Goal: Task Accomplishment & Management: Manage account settings

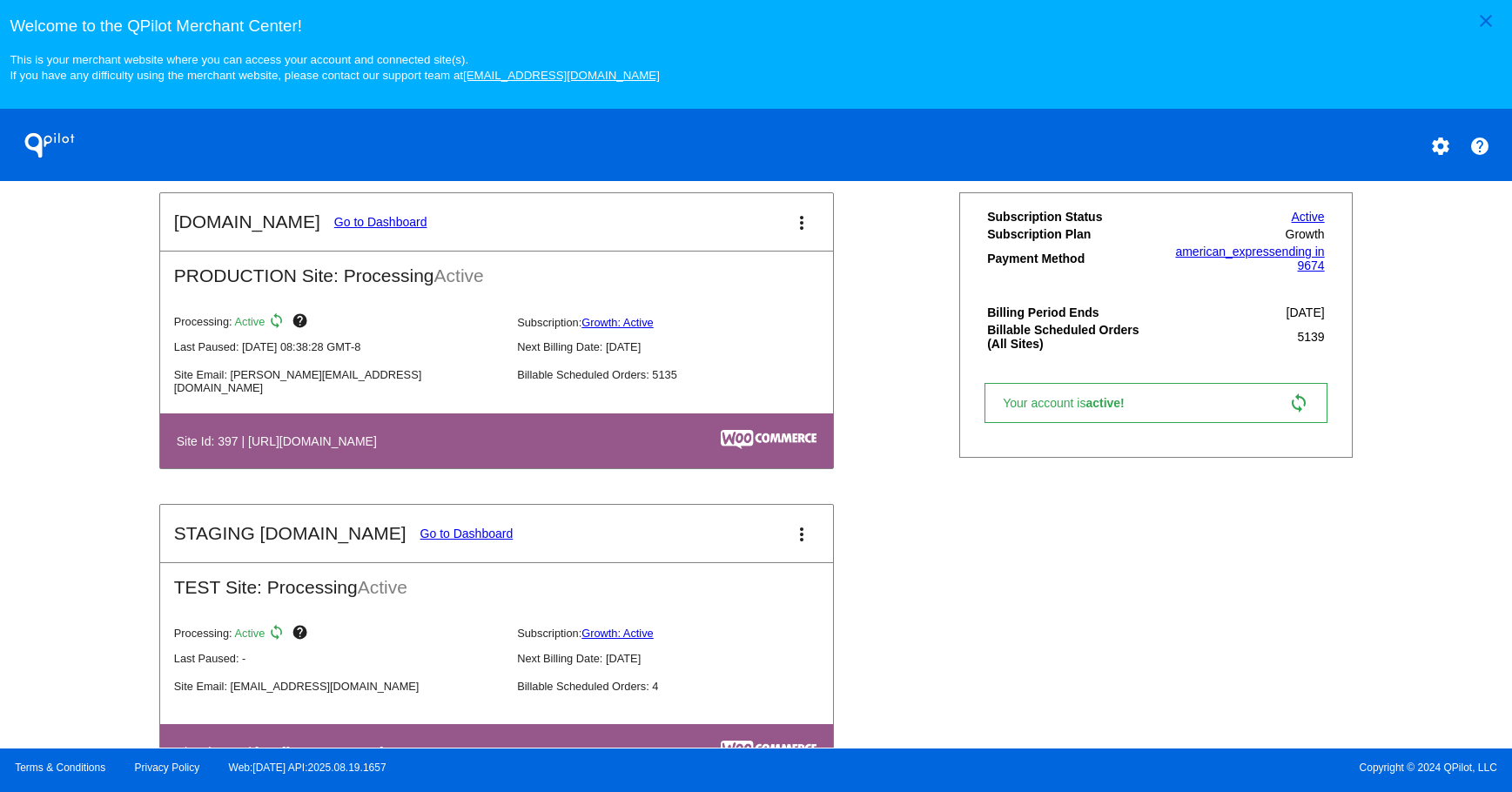
scroll to position [449, 0]
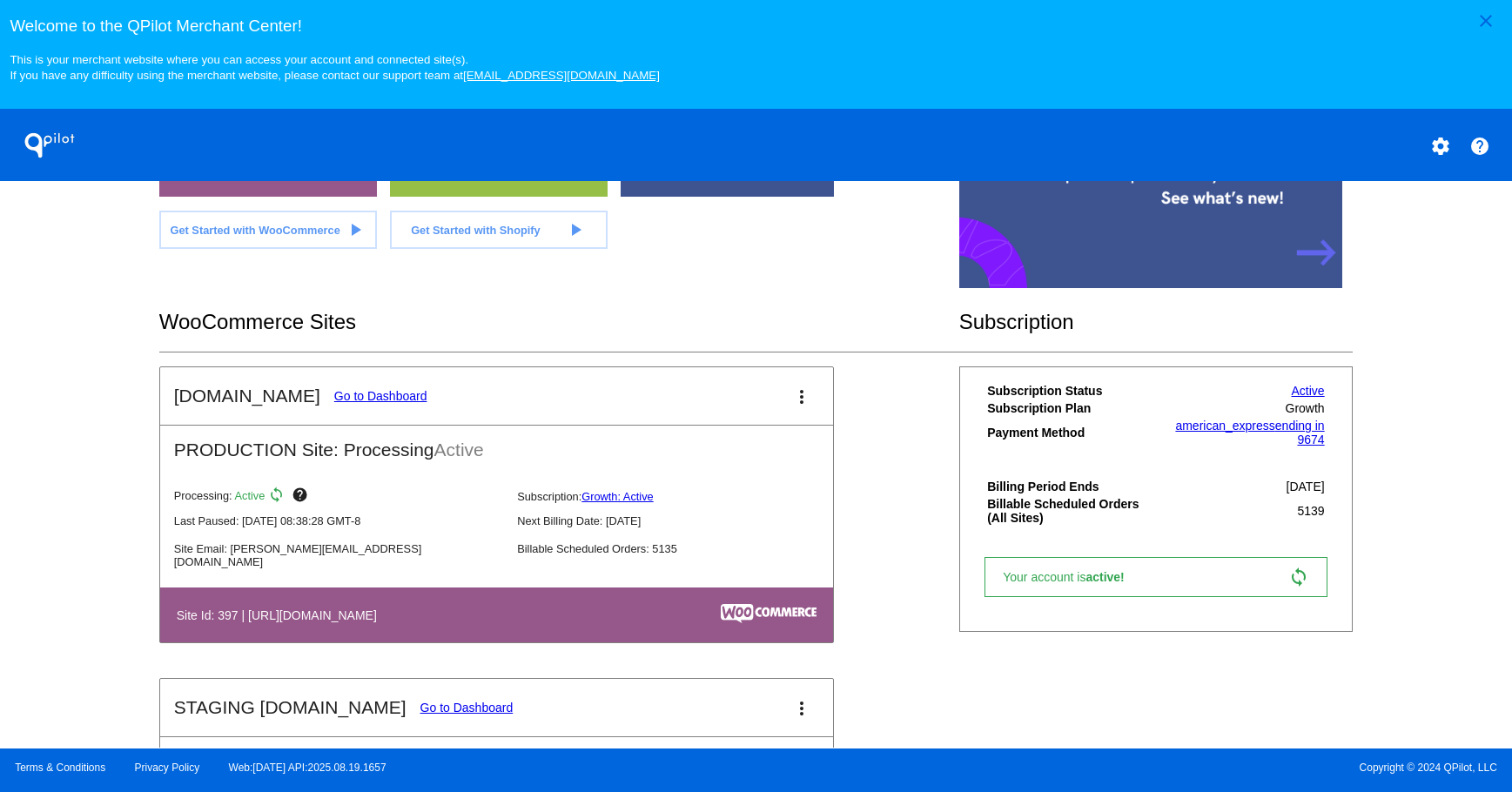
click at [355, 402] on link "Go to Dashboard" at bounding box center [381, 395] width 93 height 14
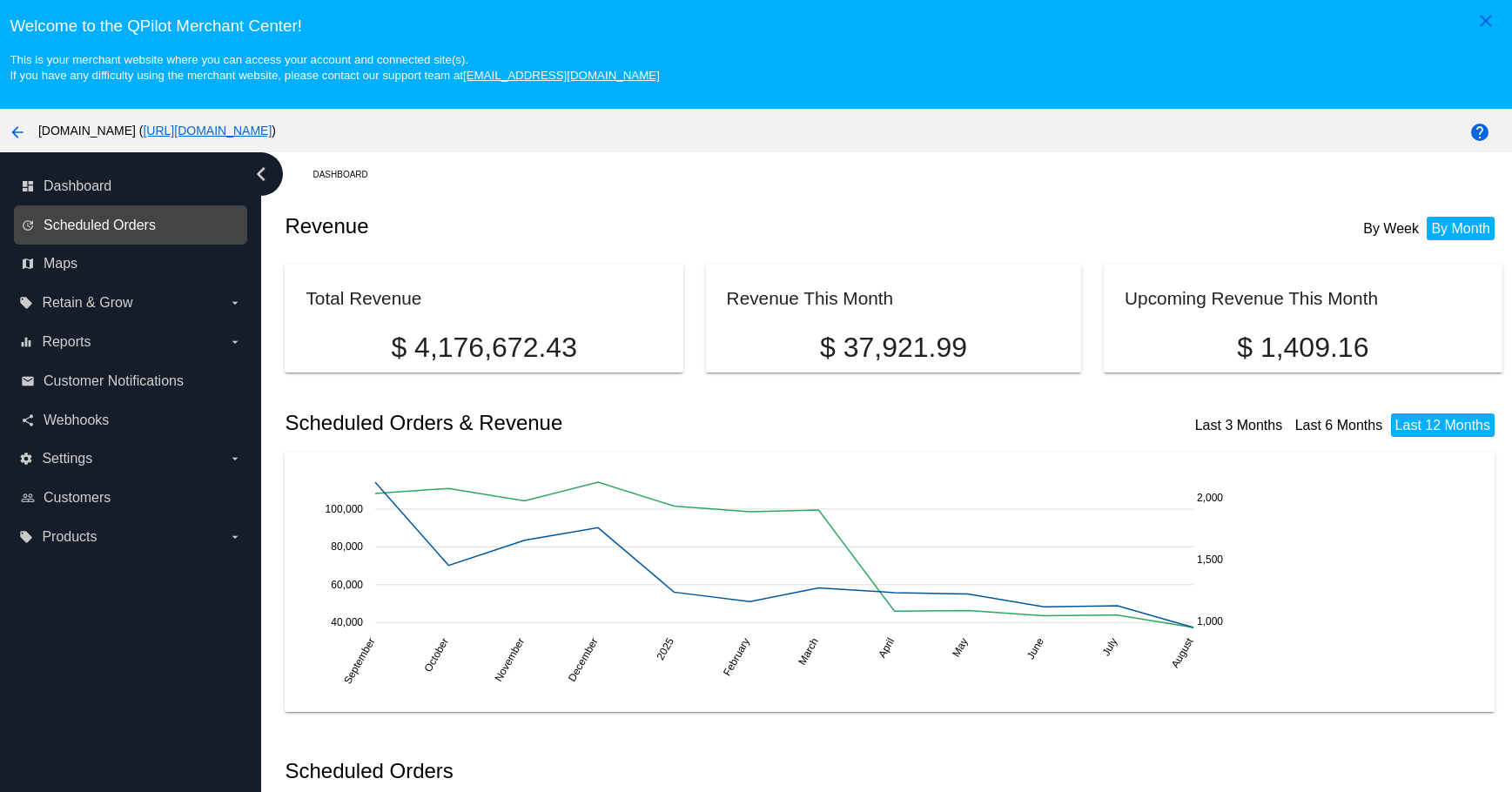
click at [112, 224] on span "Scheduled Orders" at bounding box center [99, 225] width 112 height 15
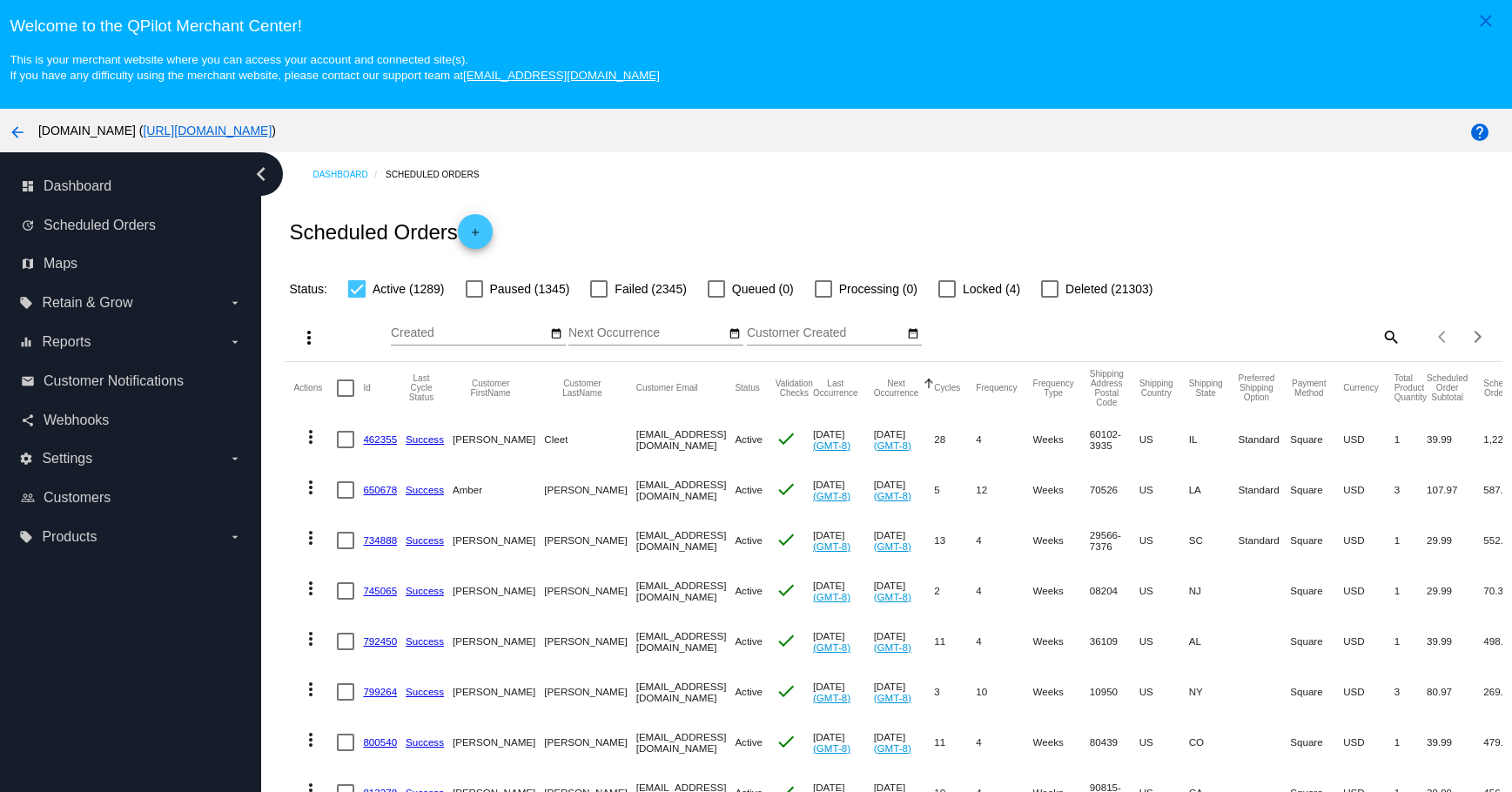
click at [475, 289] on div at bounding box center [474, 289] width 17 height 17
click at [475, 298] on input "Paused (1345)" at bounding box center [474, 298] width 1 height 1
checkbox input "true"
click at [603, 286] on div at bounding box center [598, 289] width 17 height 17
click at [599, 298] on input "Failed (2345)" at bounding box center [598, 298] width 1 height 1
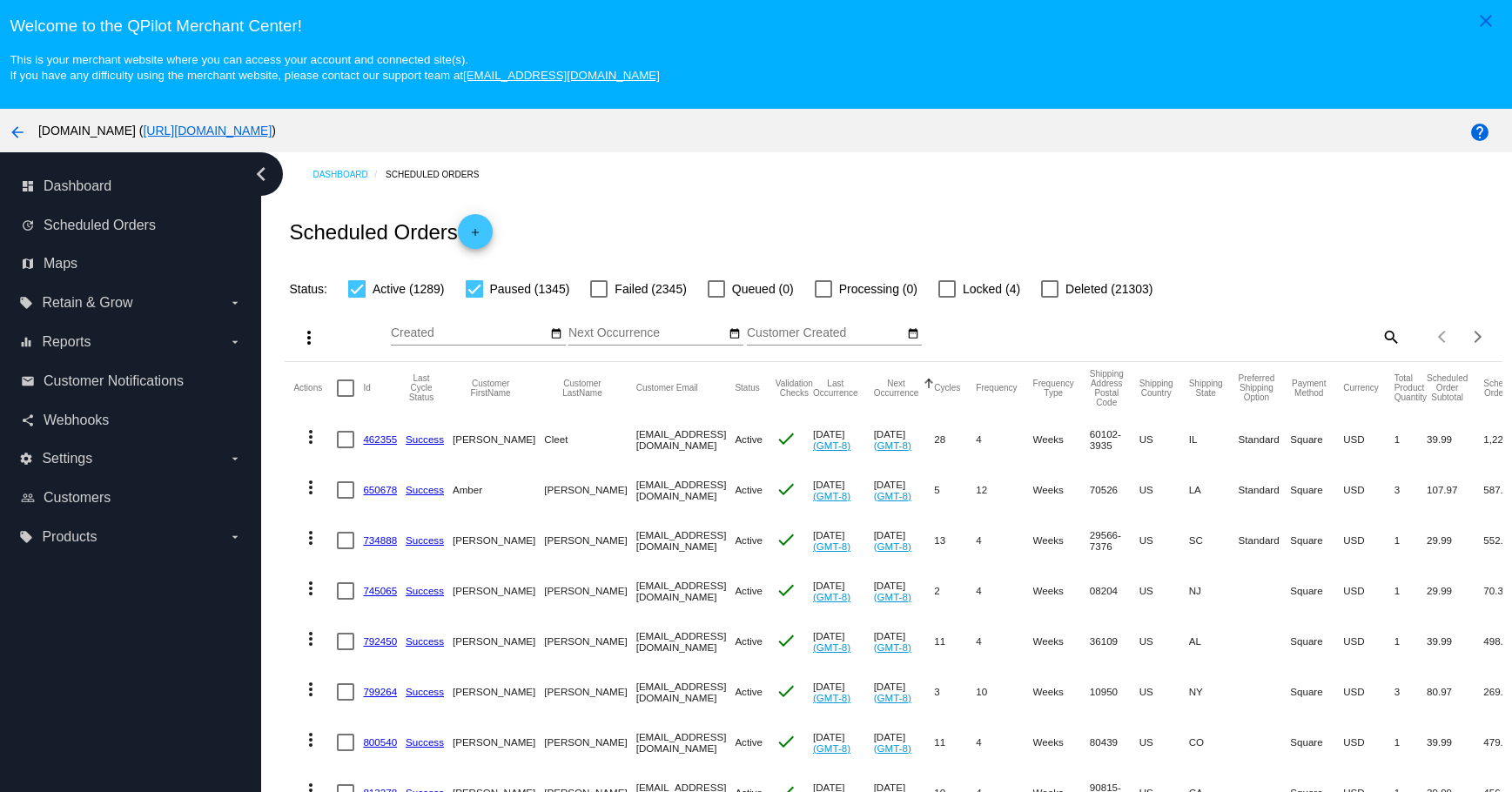
checkbox input "true"
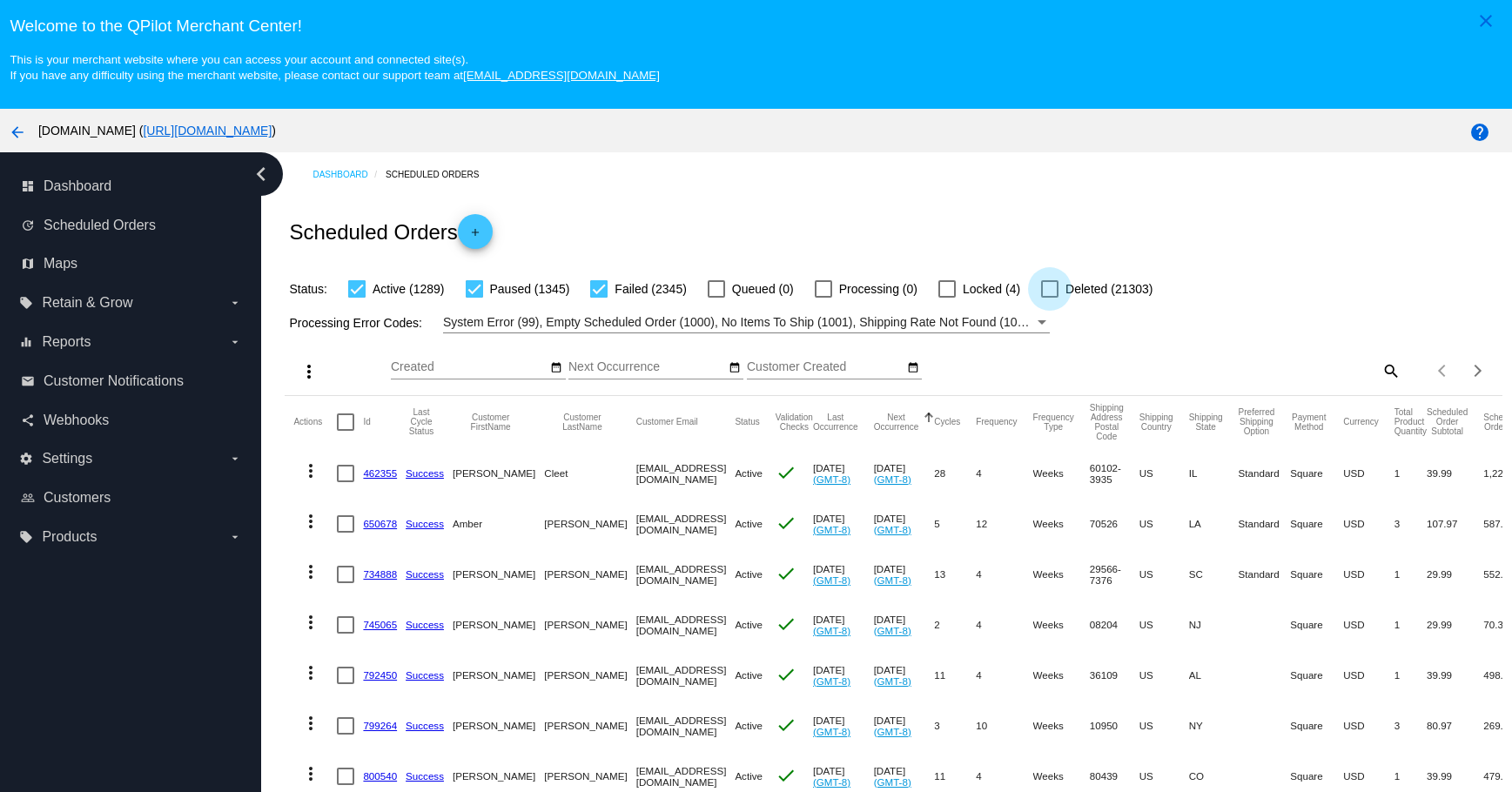
click at [1053, 285] on div at bounding box center [1049, 289] width 17 height 17
click at [1050, 298] on input "Deleted (21303)" at bounding box center [1049, 298] width 1 height 1
checkbox input "true"
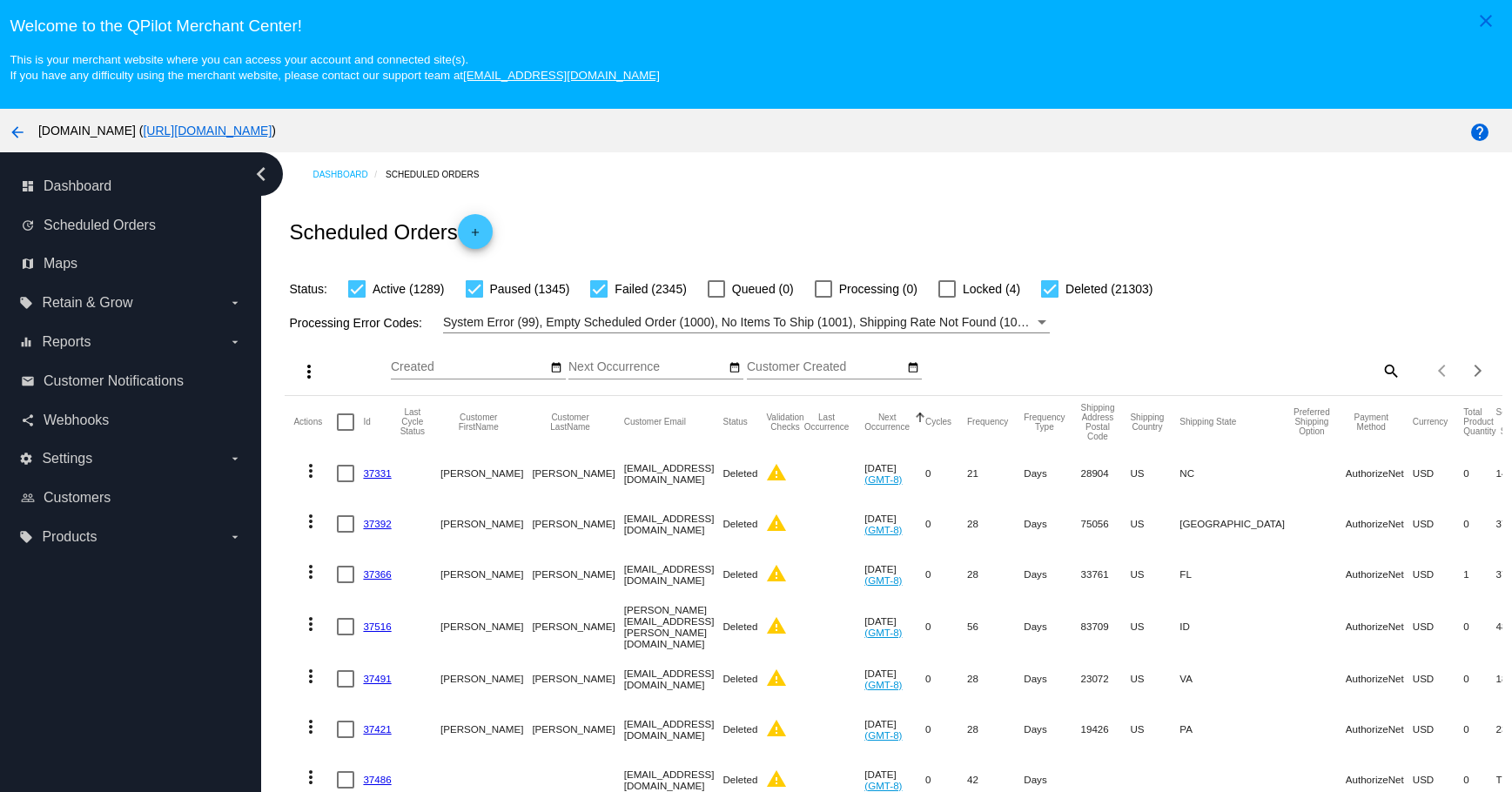
click at [1380, 369] on mat-icon "search" at bounding box center [1390, 371] width 21 height 27
click at [1245, 371] on input "Search" at bounding box center [1249, 367] width 303 height 14
paste input "[EMAIL_ADDRESS][DOMAIN_NAME]"
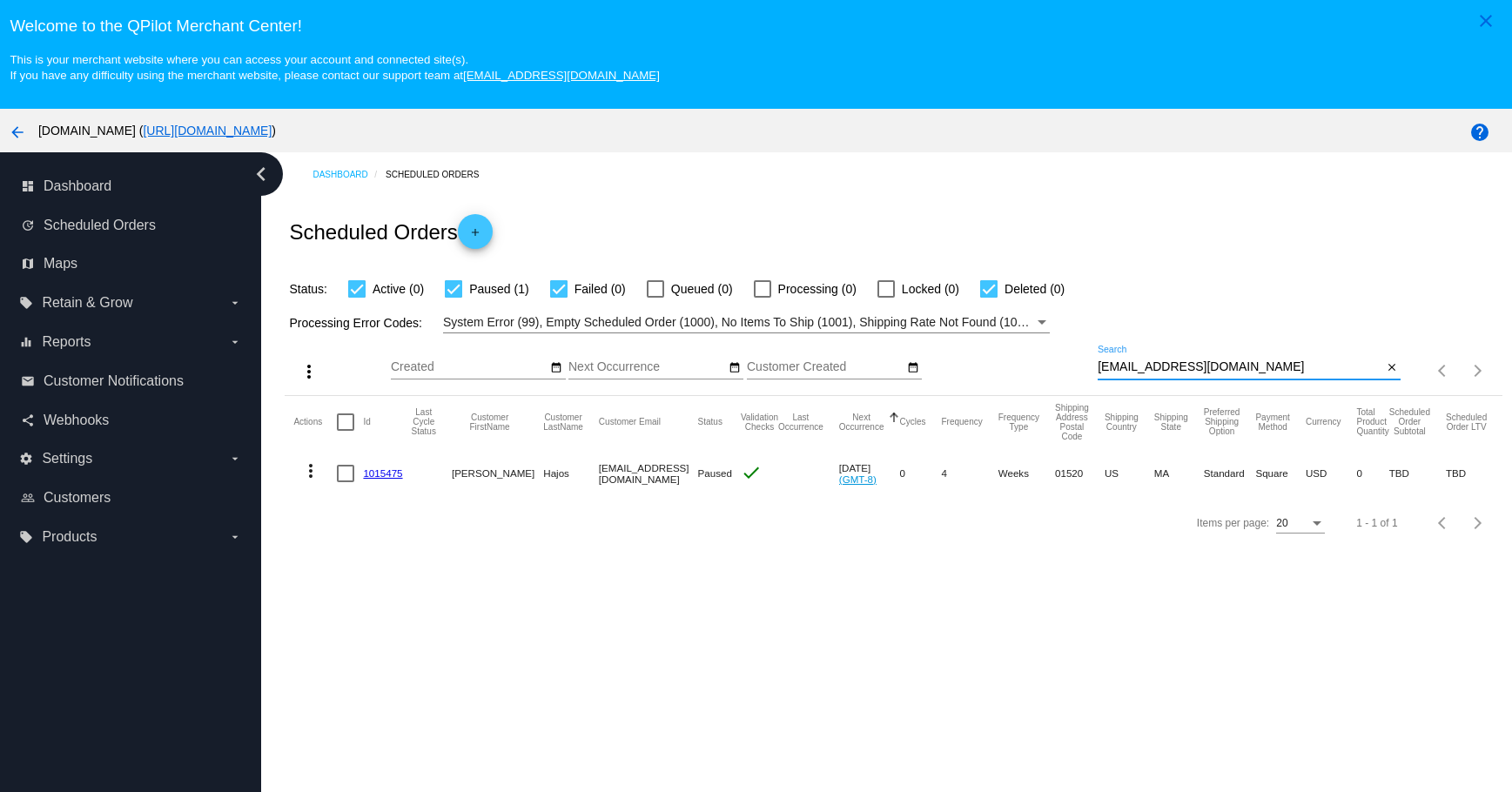
click at [314, 465] on mat-icon "more_vert" at bounding box center [310, 470] width 21 height 21
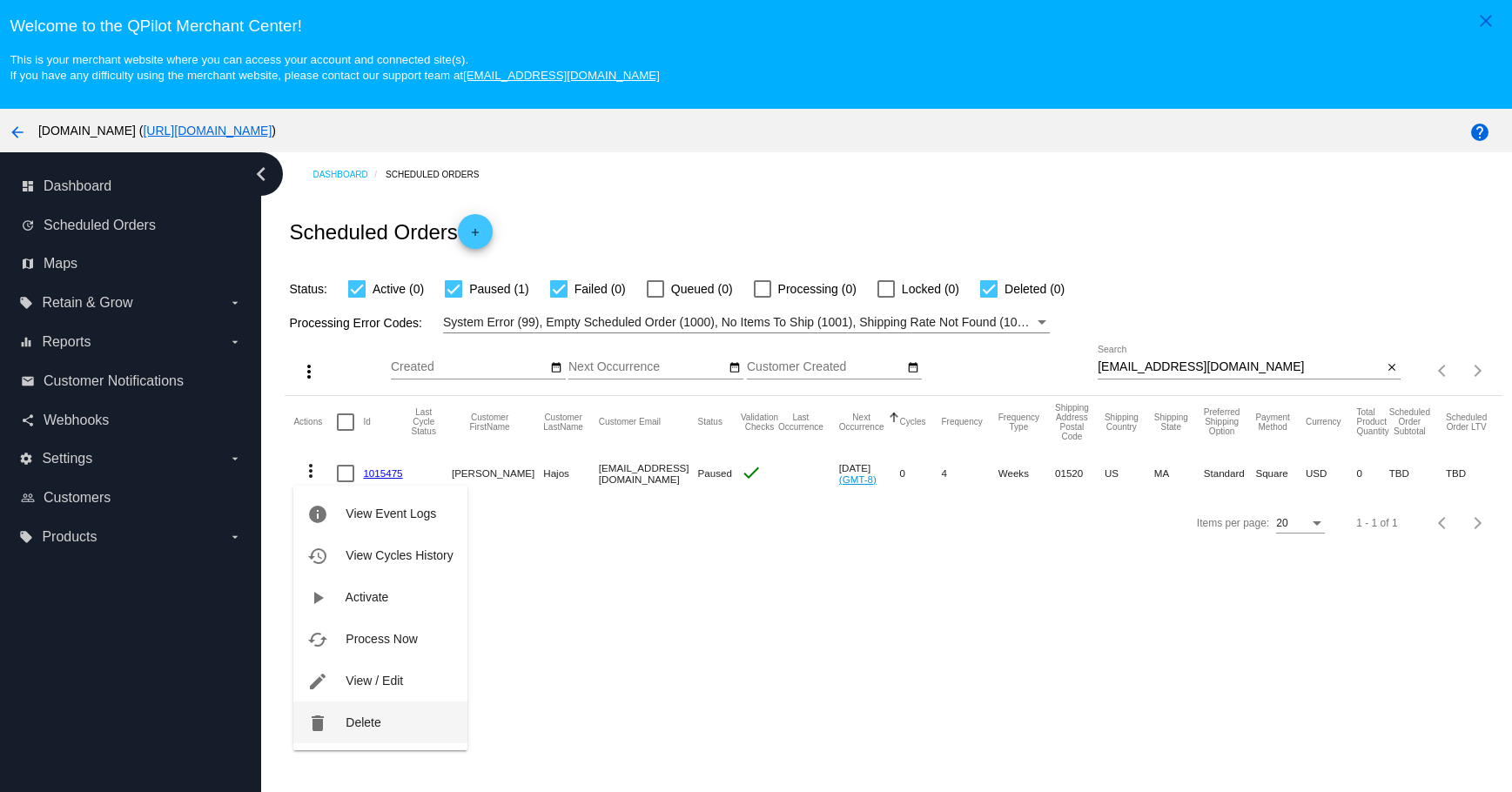
click at [327, 726] on mat-icon "delete" at bounding box center [318, 723] width 21 height 21
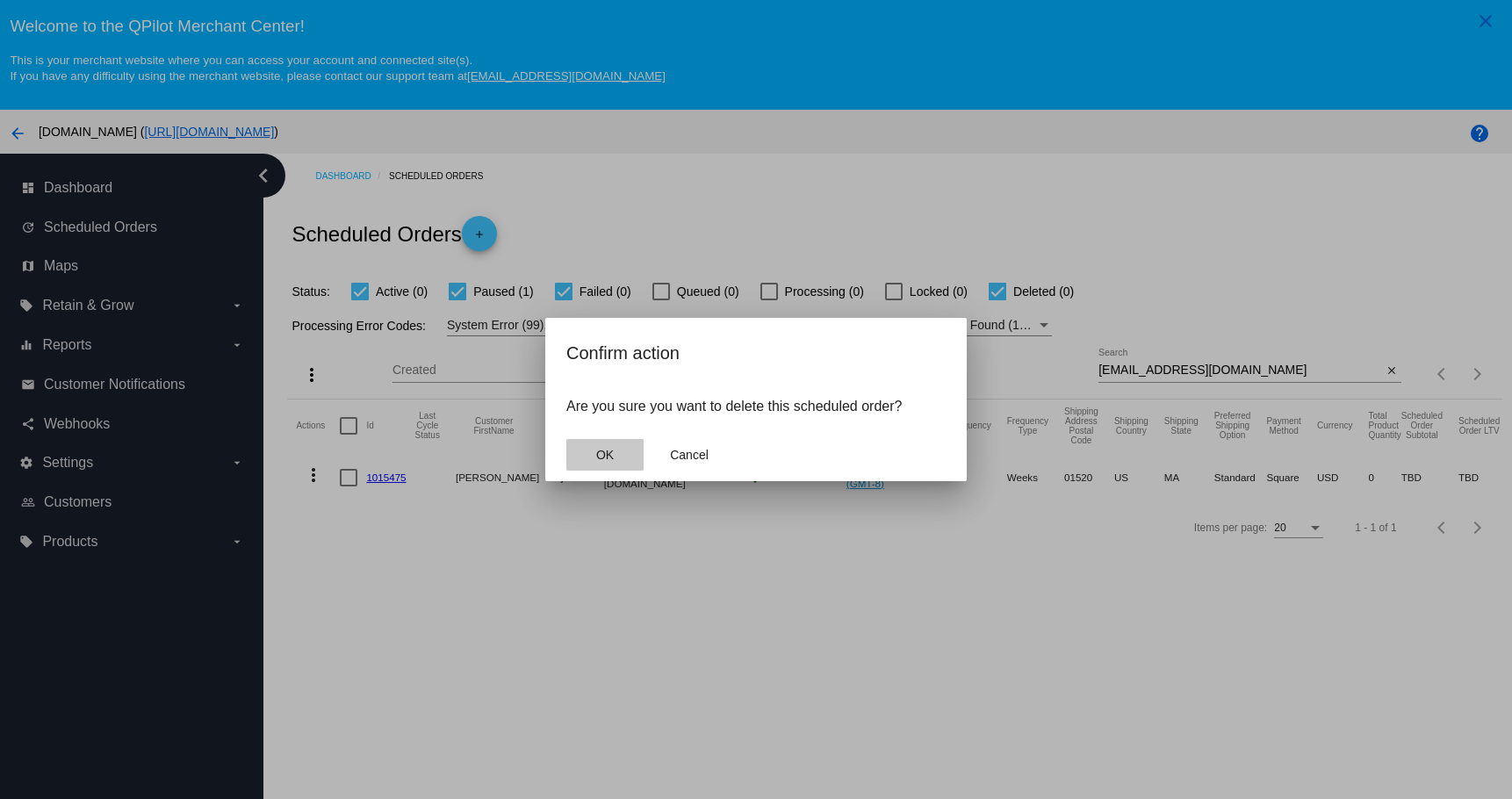
click at [607, 461] on span "OK" at bounding box center [604, 454] width 17 height 14
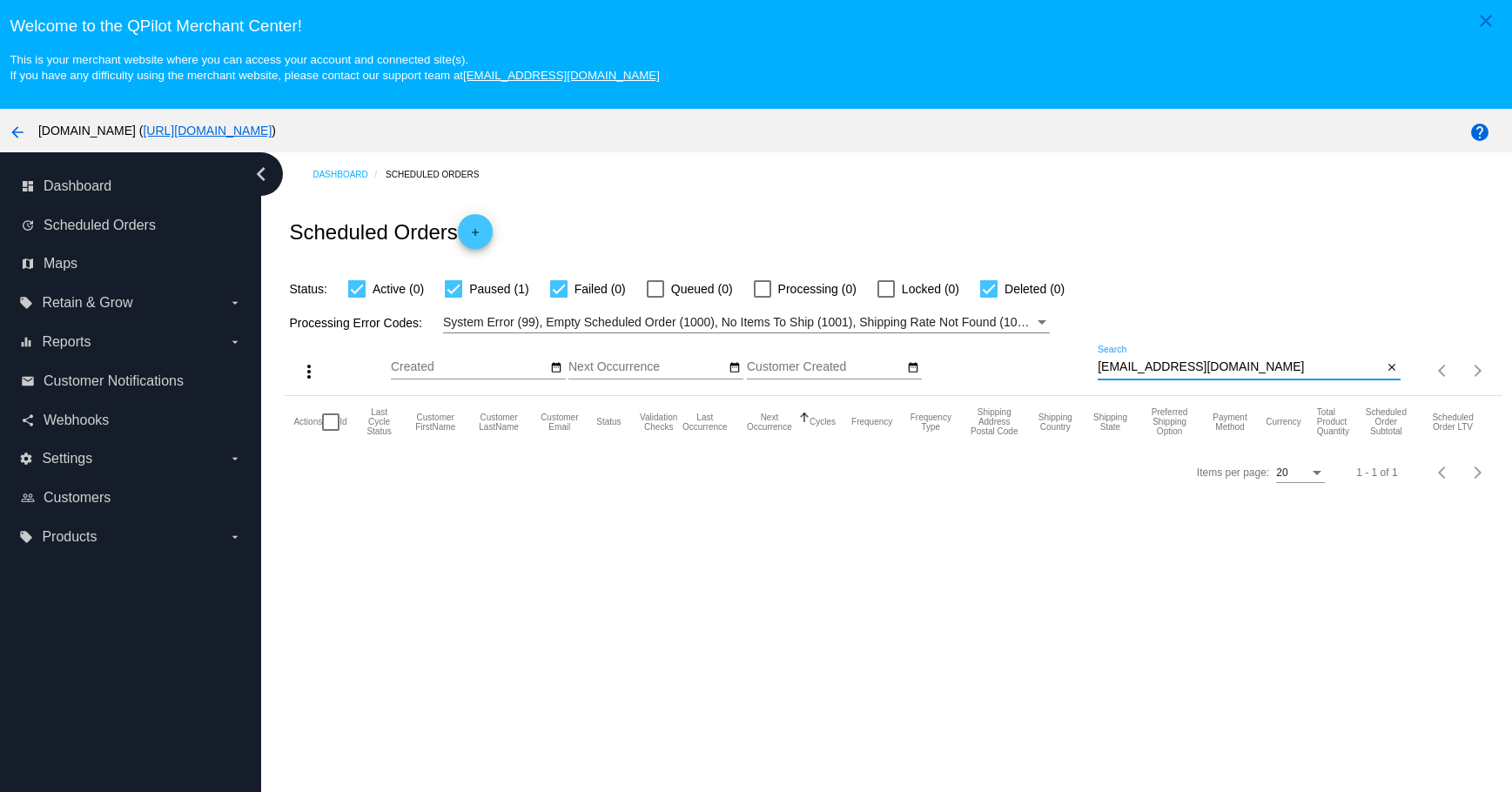
click at [1240, 366] on input "[EMAIL_ADDRESS][DOMAIN_NAME]" at bounding box center [1240, 367] width 285 height 14
type input "[EMAIL_ADDRESS][DOMAIN_NAME]"
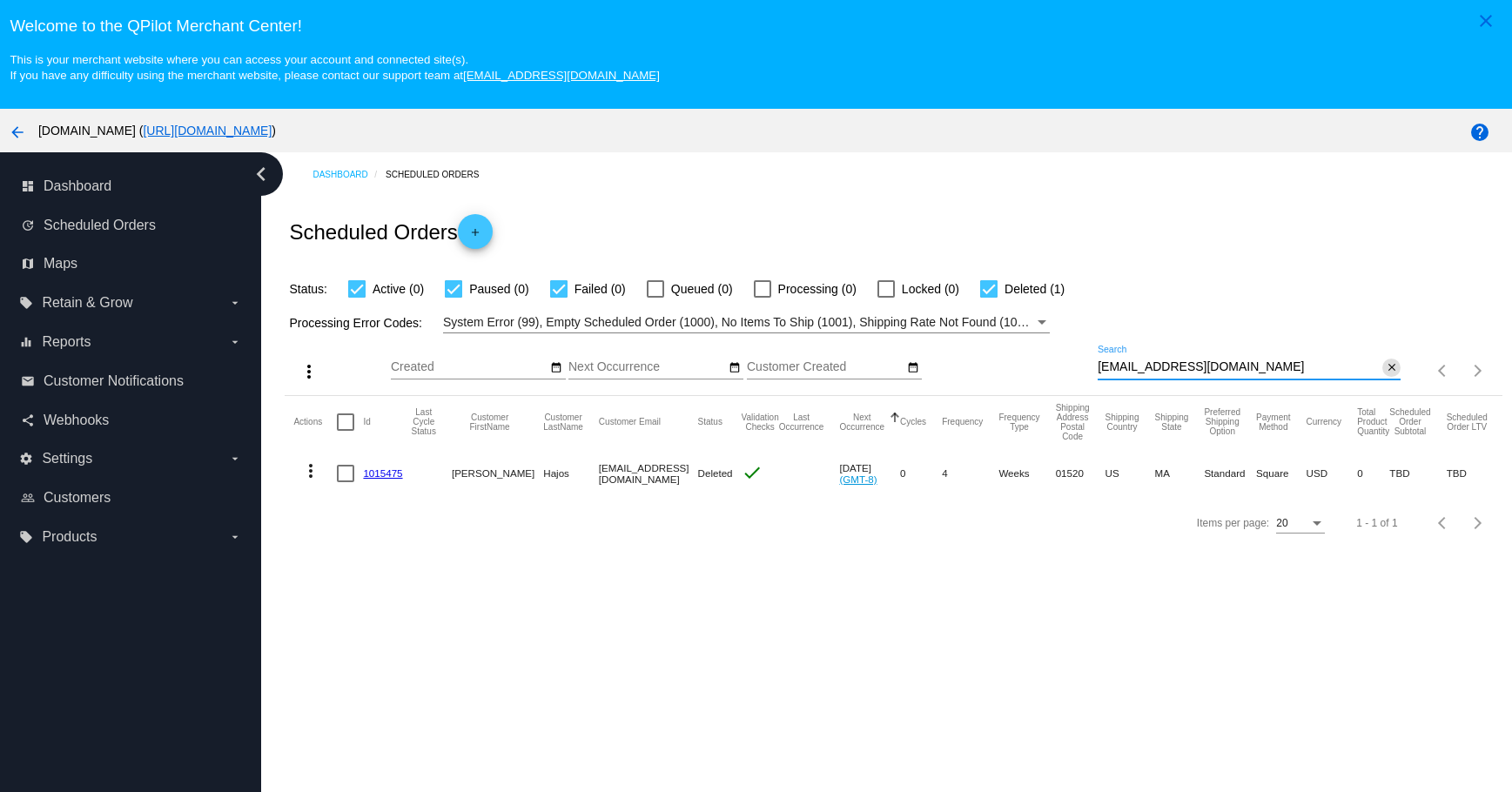
click at [1386, 368] on mat-icon "close" at bounding box center [1392, 367] width 13 height 14
